Goal: Transaction & Acquisition: Purchase product/service

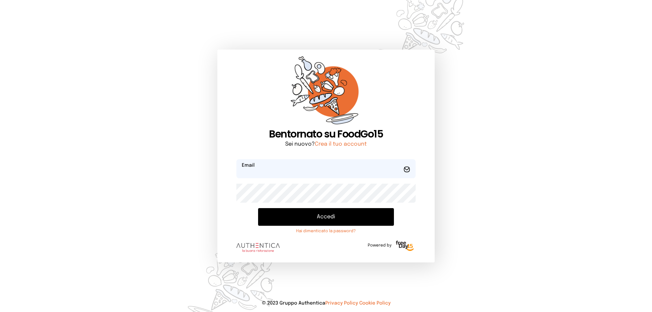
click at [288, 166] on input "email" at bounding box center [325, 168] width 179 height 19
type input "**********"
click at [258, 208] on button "Accedi" at bounding box center [326, 217] width 136 height 18
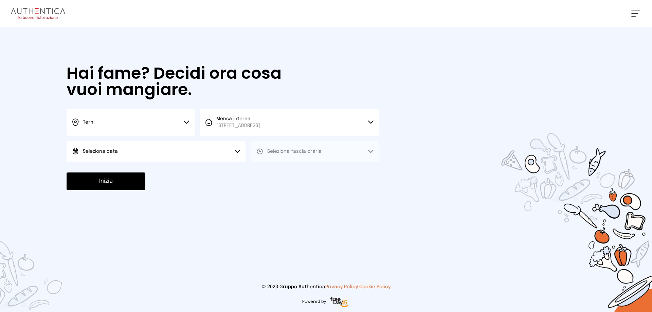
click at [210, 158] on button "Seleziona data" at bounding box center [156, 151] width 179 height 20
click at [156, 168] on li "[DATE], [DATE]" at bounding box center [156, 171] width 179 height 18
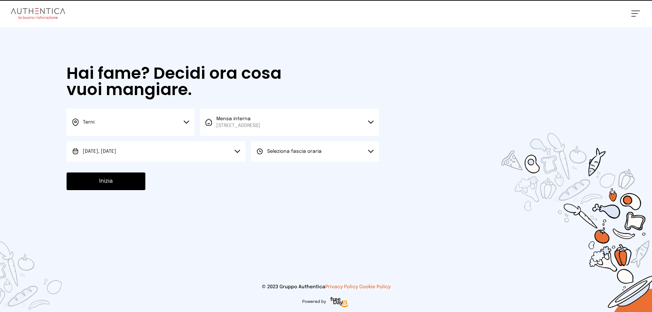
click at [318, 149] on span "Seleziona fascia oraria" at bounding box center [294, 151] width 54 height 5
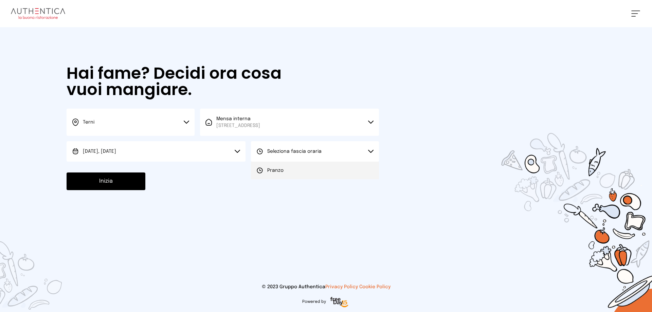
click at [294, 174] on li "Pranzo" at bounding box center [315, 171] width 128 height 18
click at [87, 186] on button "Inizia" at bounding box center [106, 182] width 79 height 18
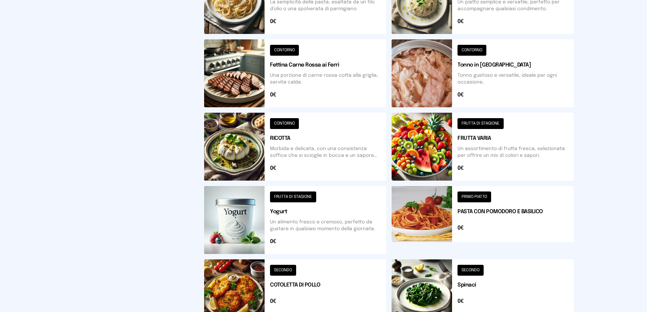
scroll to position [39, 0]
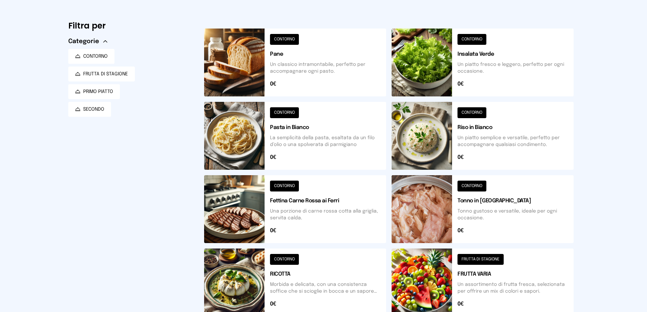
click at [247, 207] on button at bounding box center [295, 209] width 182 height 68
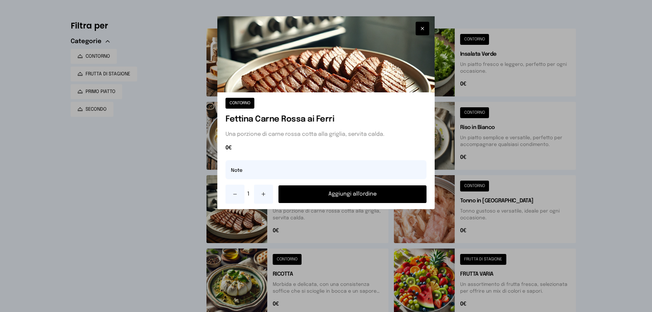
click at [349, 191] on button "Aggiungi all'ordine" at bounding box center [353, 194] width 148 height 18
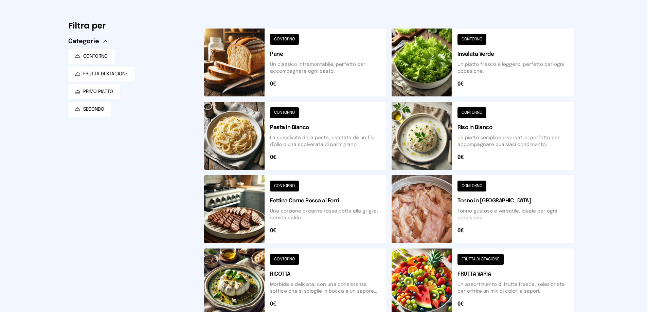
click at [420, 140] on button at bounding box center [483, 136] width 182 height 68
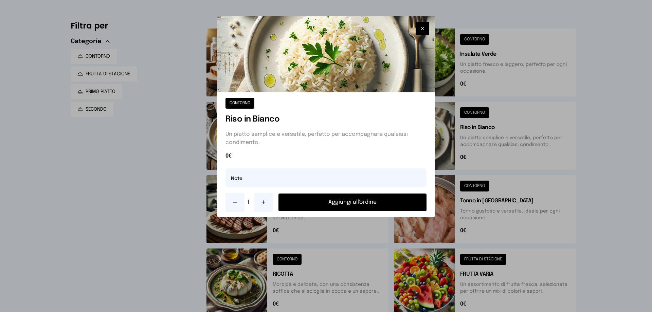
click at [332, 202] on button "Aggiungi all'ordine" at bounding box center [353, 203] width 148 height 18
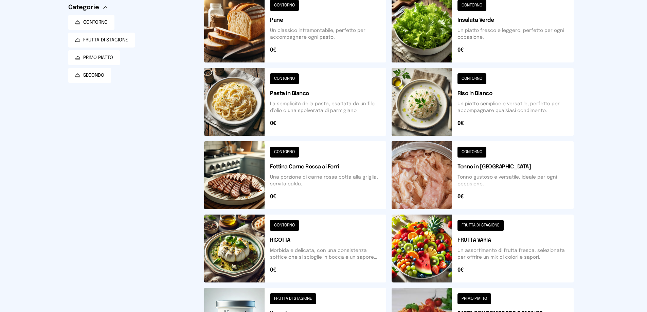
scroll to position [209, 0]
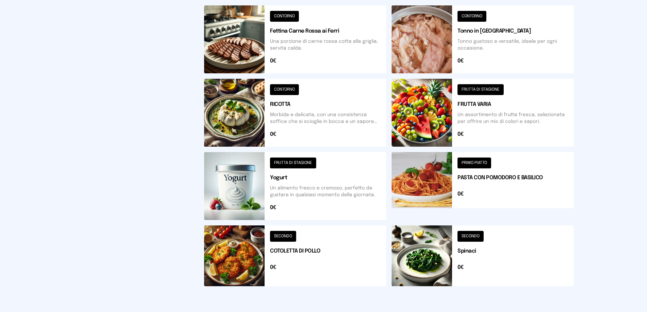
click at [437, 255] on button at bounding box center [483, 256] width 182 height 61
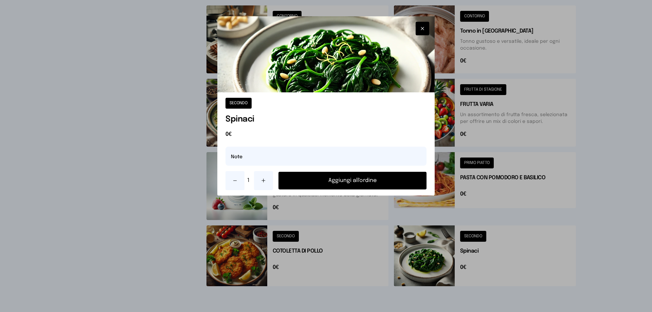
click at [335, 181] on button "Aggiungi all'ordine" at bounding box center [353, 181] width 148 height 18
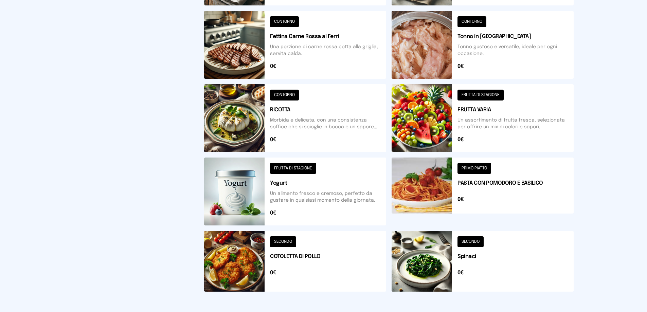
scroll to position [243, 0]
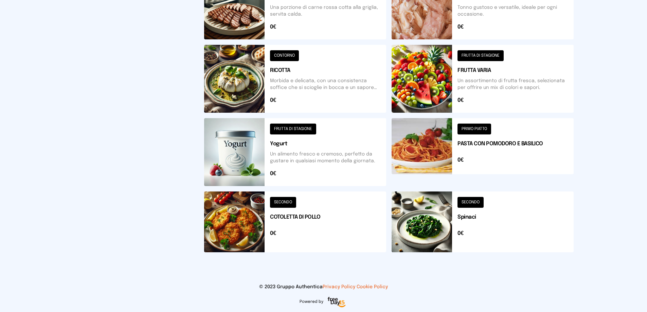
click at [253, 160] on button at bounding box center [295, 152] width 182 height 68
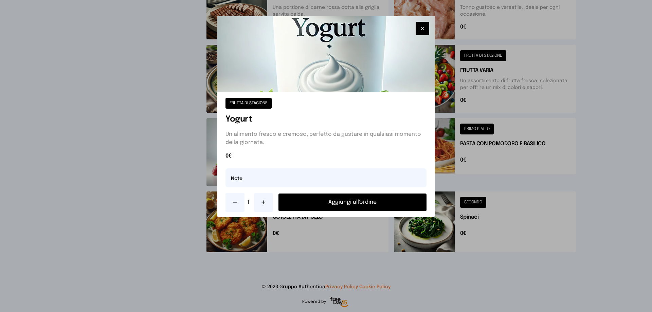
click at [339, 204] on button "Aggiungi all'ordine" at bounding box center [353, 203] width 148 height 18
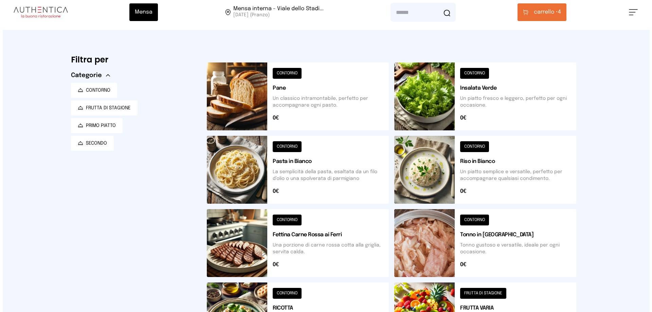
scroll to position [0, 0]
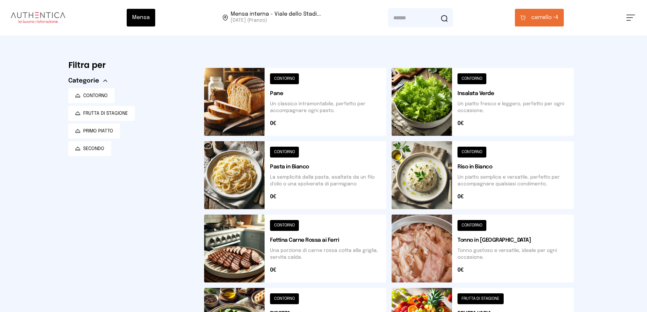
click at [551, 18] on span "carrello •" at bounding box center [543, 18] width 24 height 8
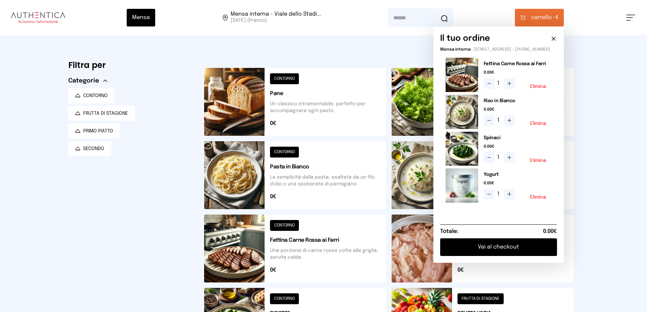
click at [502, 256] on button "Vai al checkout" at bounding box center [498, 247] width 117 height 18
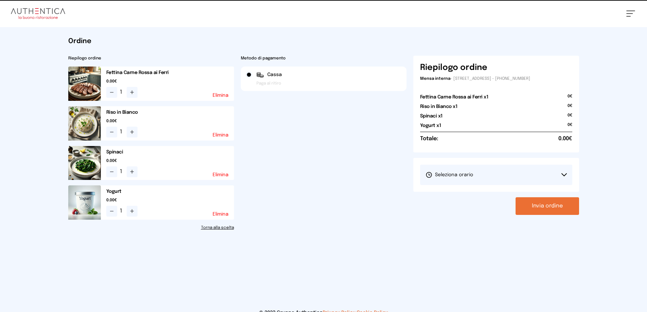
click at [512, 173] on button "Seleziona orario" at bounding box center [496, 175] width 152 height 20
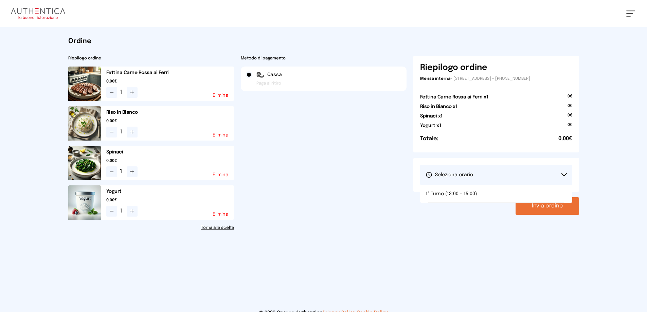
drag, startPoint x: 491, startPoint y: 194, endPoint x: 541, endPoint y: 192, distance: 49.6
click at [494, 193] on li "1° Turno (13:00 - 15:00)" at bounding box center [496, 194] width 152 height 18
click at [542, 203] on button "Invia ordine" at bounding box center [548, 206] width 64 height 18
